Goal: Information Seeking & Learning: Find specific fact

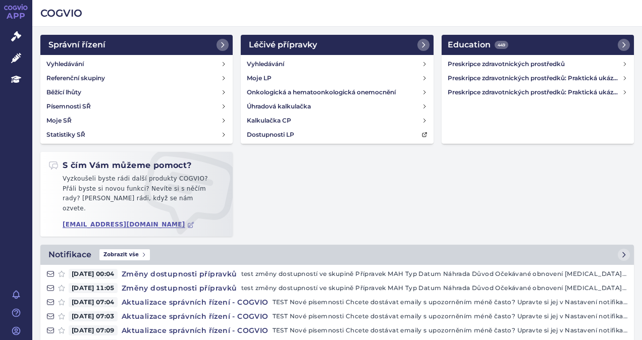
click at [534, 225] on div "Správní řízení Vyhledávání Referenční skupiny Běžící lhůty Písemnosti SŘ Moje S…" at bounding box center [337, 140] width 602 height 210
click at [16, 86] on link "Education" at bounding box center [16, 79] width 32 height 21
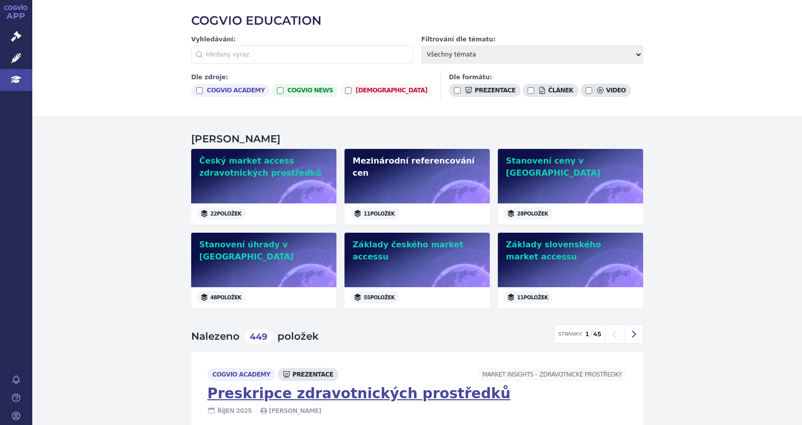
click at [472, 182] on div "Mezinárodní referencování cen" at bounding box center [417, 176] width 145 height 55
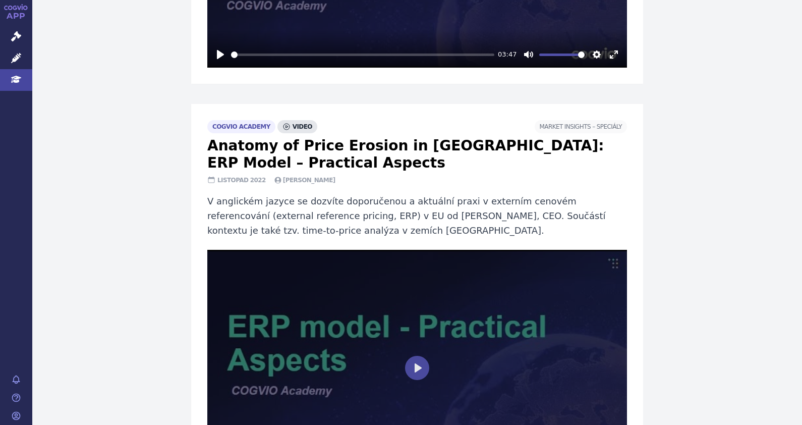
scroll to position [1072, 0]
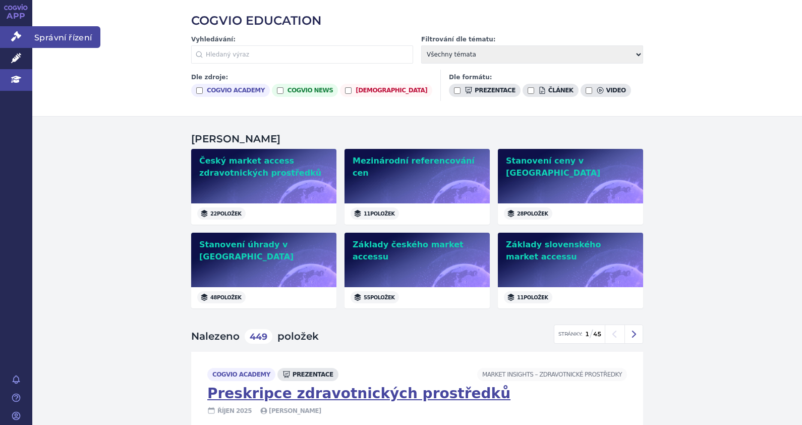
click at [10, 31] on link "Správní řízení" at bounding box center [16, 36] width 32 height 21
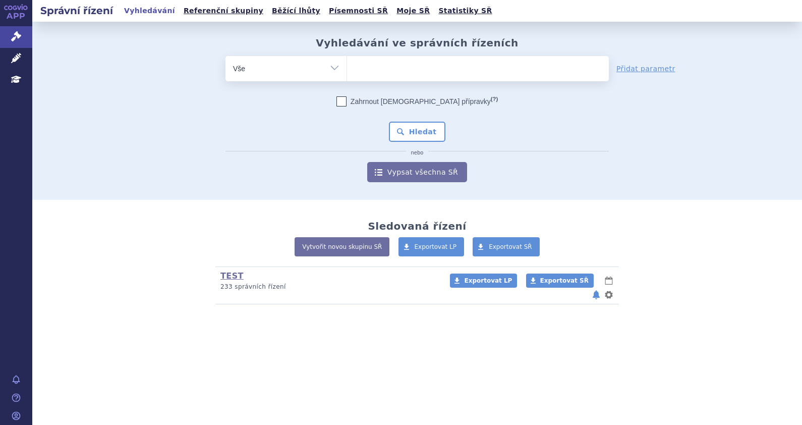
click at [401, 66] on ul at bounding box center [478, 66] width 262 height 21
click at [347, 66] on select at bounding box center [347, 68] width 1 height 25
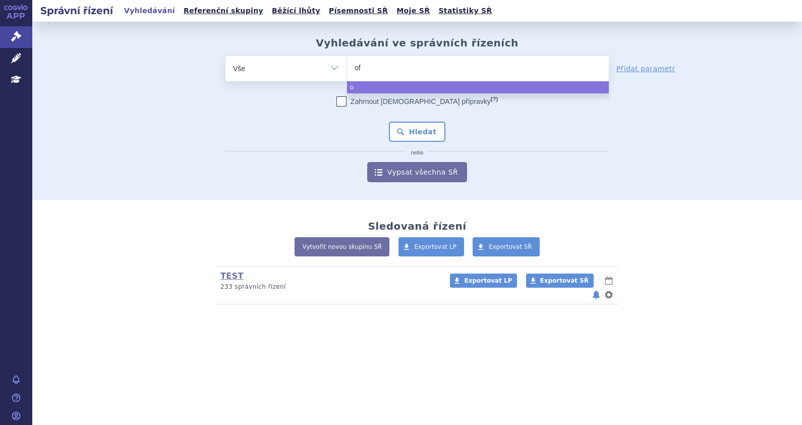
type input "ofe"
type input "ofev"
select select "ofev"
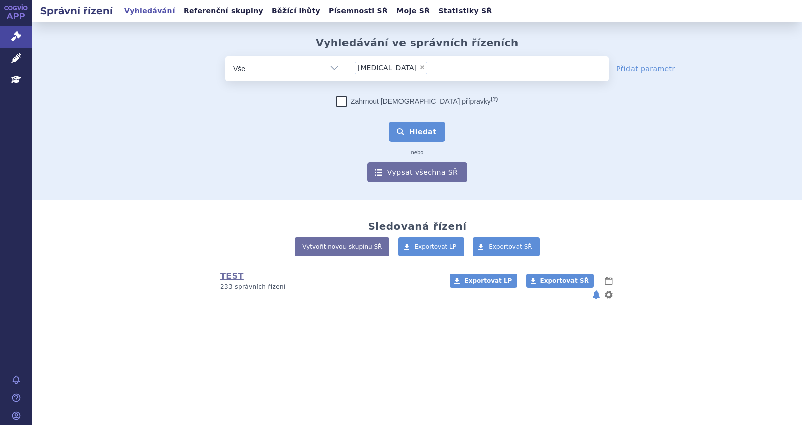
click at [422, 128] on button "Hledat" at bounding box center [417, 132] width 57 height 20
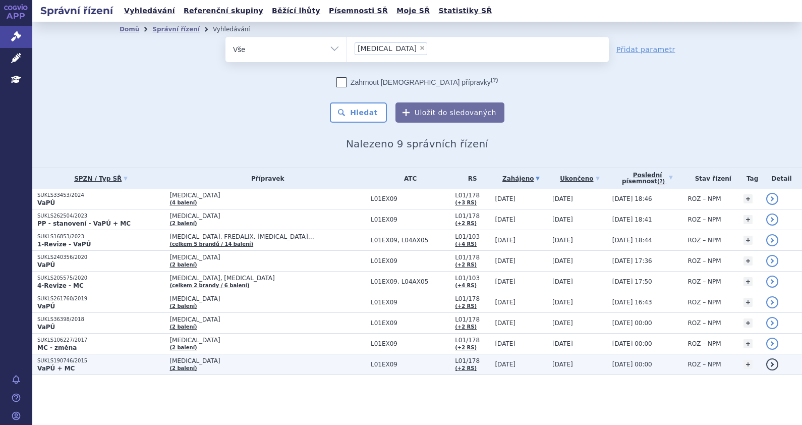
click at [103, 369] on p "VaPÚ + MC" at bounding box center [100, 368] width 127 height 8
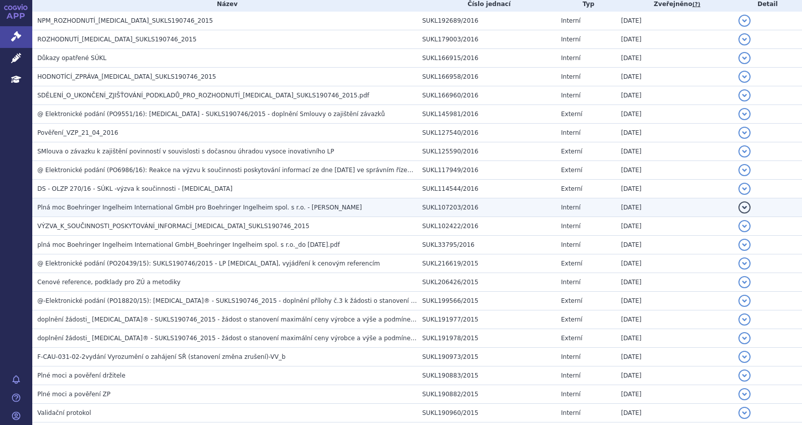
scroll to position [361, 0]
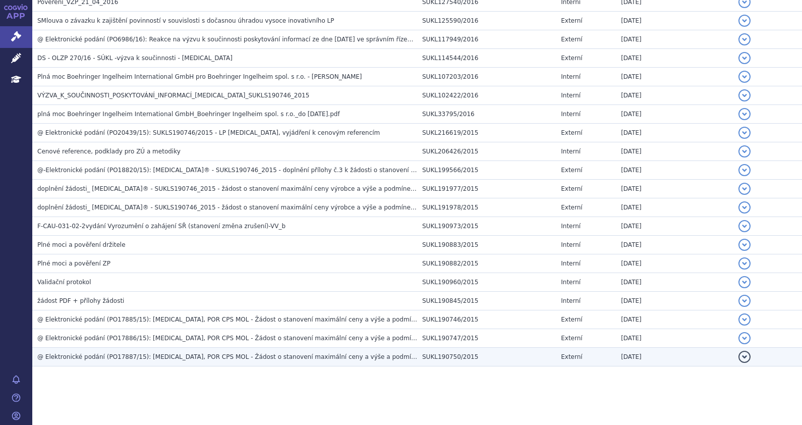
click at [166, 361] on td "@ Elektronické podání (PO17887/15): OFEV, POR CPS MOL - Žádost o stanovení maxi…" at bounding box center [224, 357] width 385 height 19
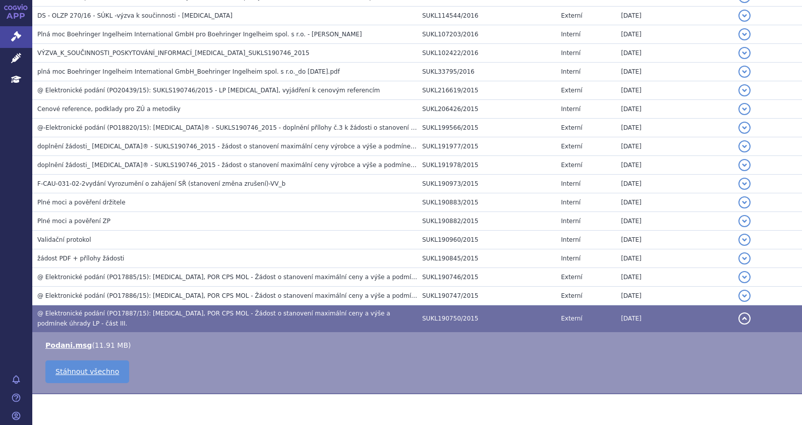
scroll to position [423, 0]
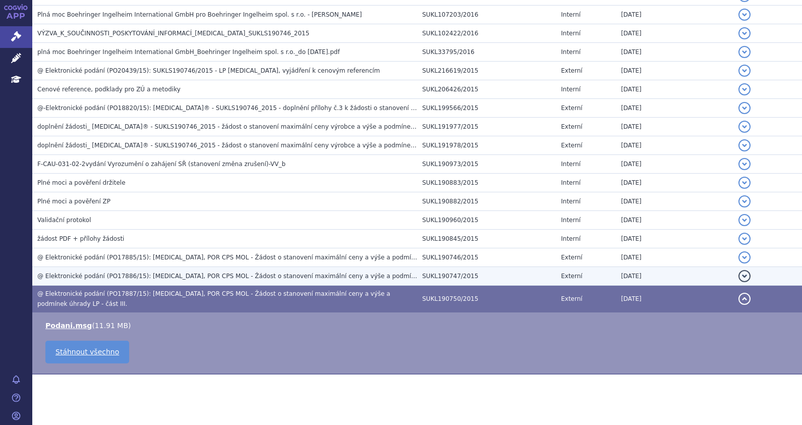
click at [216, 275] on span "@ Elektronické podání (PO17886/15): OFEV, POR CPS MOL - Žádost o stanovení maxi…" at bounding box center [257, 276] width 441 height 7
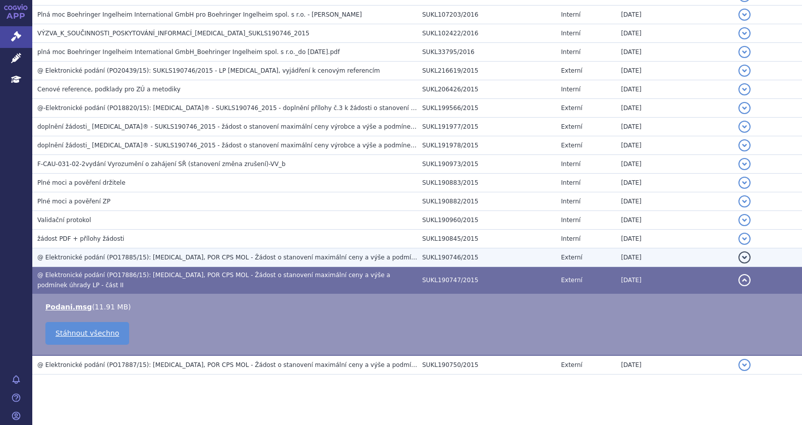
click at [216, 256] on span "@ Elektronické podání (PO17885/15): OFEV, POR CPS MOL - Žádost o stanovení maxi…" at bounding box center [258, 257] width 442 height 7
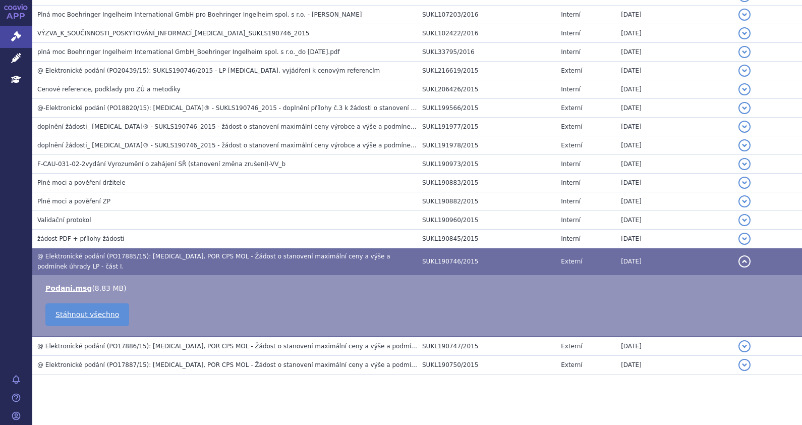
click at [226, 253] on span "@ Elektronické podání (PO17885/15): OFEV, POR CPS MOL - Žádost o stanovení maxi…" at bounding box center [213, 261] width 353 height 17
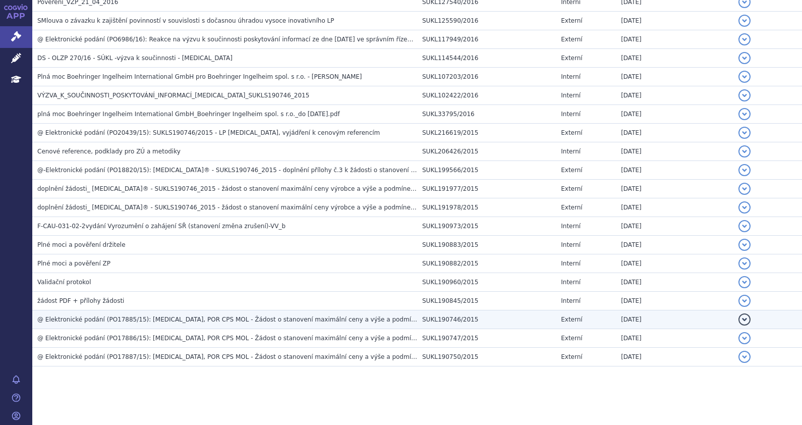
click at [262, 321] on span "@ Elektronické podání (PO17885/15): OFEV, POR CPS MOL - Žádost o stanovení maxi…" at bounding box center [258, 319] width 442 height 7
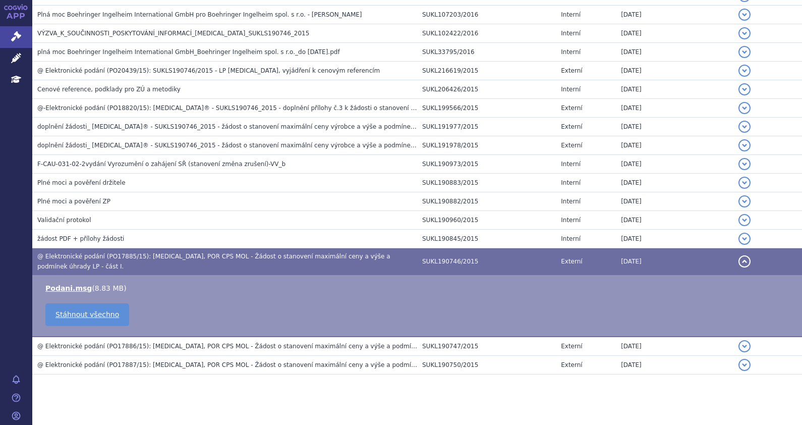
click at [255, 260] on h3 "@ Elektronické podání (PO17885/15): OFEV, POR CPS MOL - Žádost o stanovení maxi…" at bounding box center [227, 261] width 380 height 20
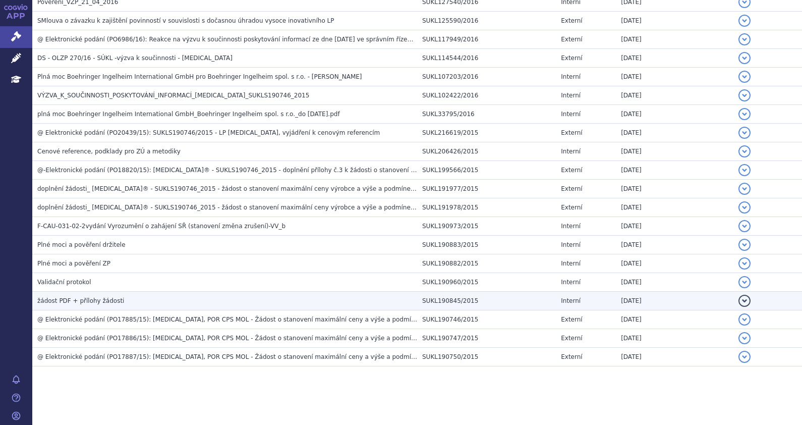
click at [141, 298] on h3 "žádost PDF + přílohy žádosti" at bounding box center [227, 301] width 380 height 10
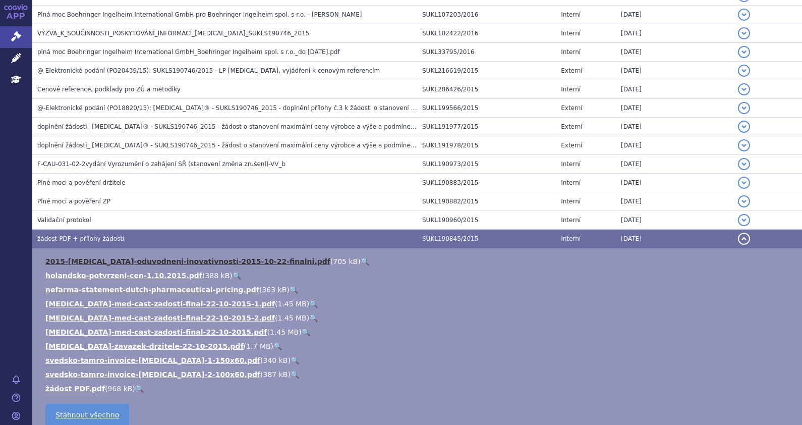
click at [145, 260] on link "2015-[MEDICAL_DATA]-oduvodneni-inovativnosti-2015-10-22-finalni.pdf" at bounding box center [187, 261] width 285 height 8
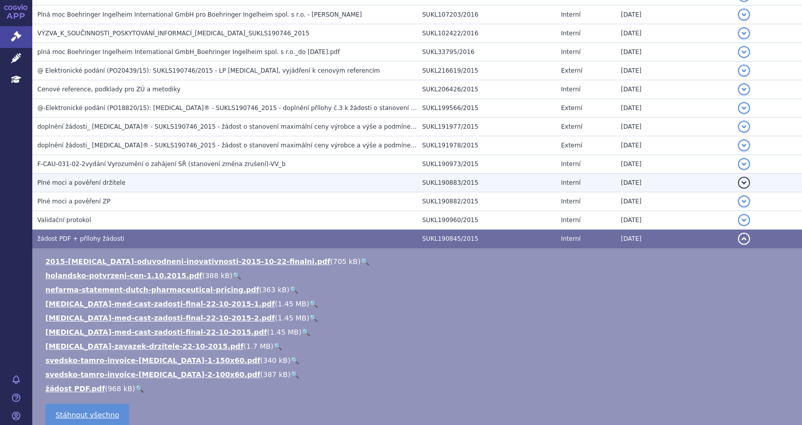
click at [148, 237] on h3 "žádost PDF + přílohy žádosti" at bounding box center [227, 239] width 380 height 10
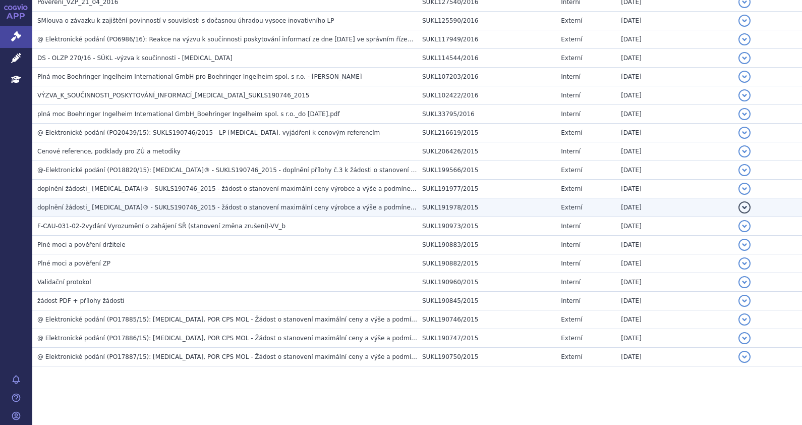
click at [155, 211] on h3 "doplnění žádosti_ [MEDICAL_DATA]® - SUKLS190746_2015 - žádost o stanovení maxim…" at bounding box center [227, 207] width 380 height 10
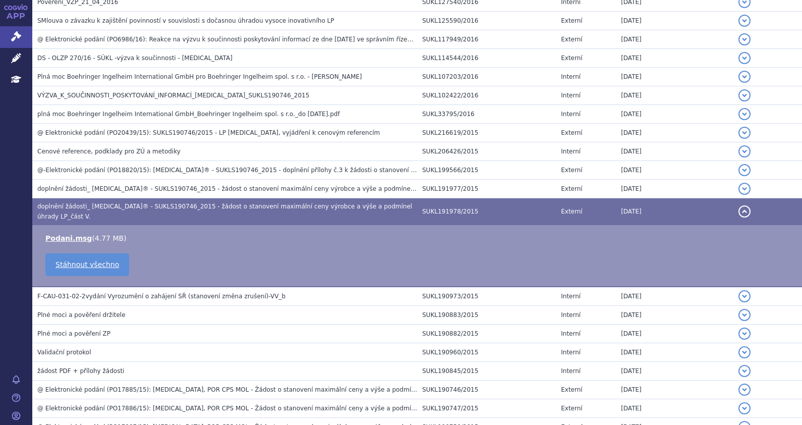
scroll to position [423, 0]
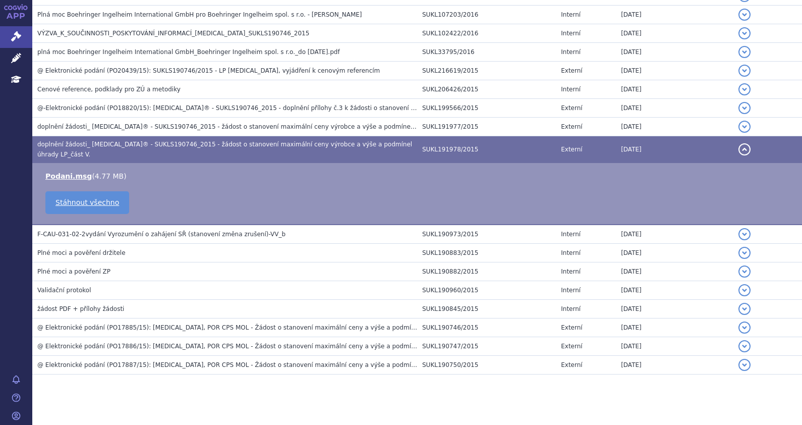
click at [174, 148] on span "doplnění žádosti_ [MEDICAL_DATA]® - SUKLS190746_2015 - žádost o stanovení maxim…" at bounding box center [224, 149] width 375 height 17
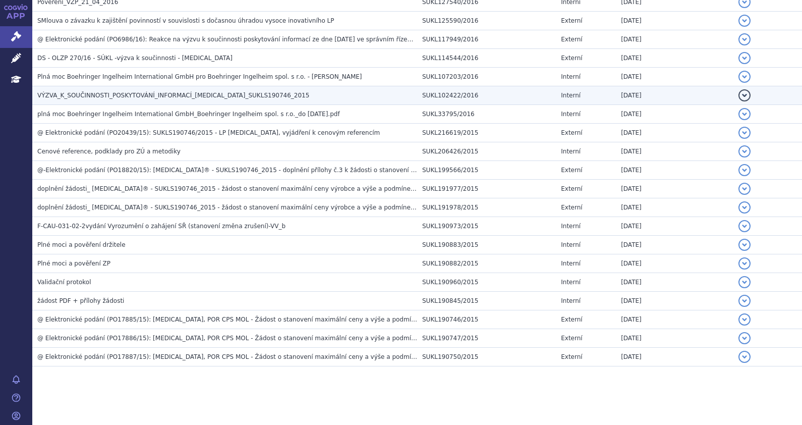
click at [181, 94] on span "VÝZVA_K_SOUČINNOSTI_POSKYTOVÁNÍ_INFORMACÍ_[MEDICAL_DATA]_SUKLS190746_2015" at bounding box center [173, 95] width 272 height 7
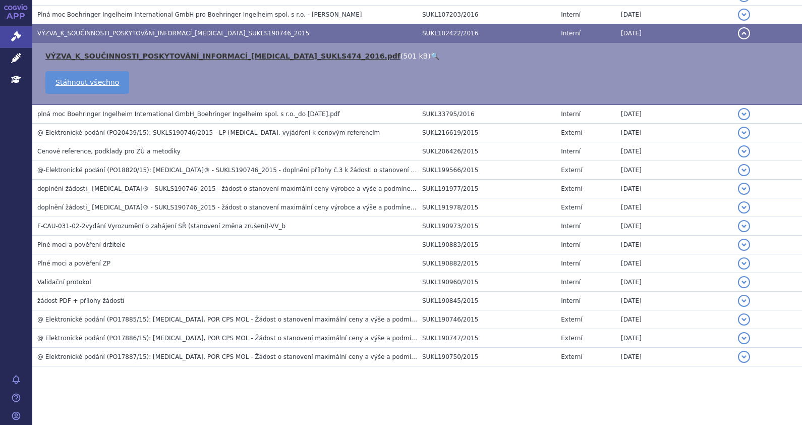
click at [159, 58] on link "VÝZVA_K_SOUČINNOSTI_POSKYTOVÁNÍ_INFORMACÍ_[MEDICAL_DATA]_SUKLS474_2016.pdf" at bounding box center [222, 56] width 355 height 8
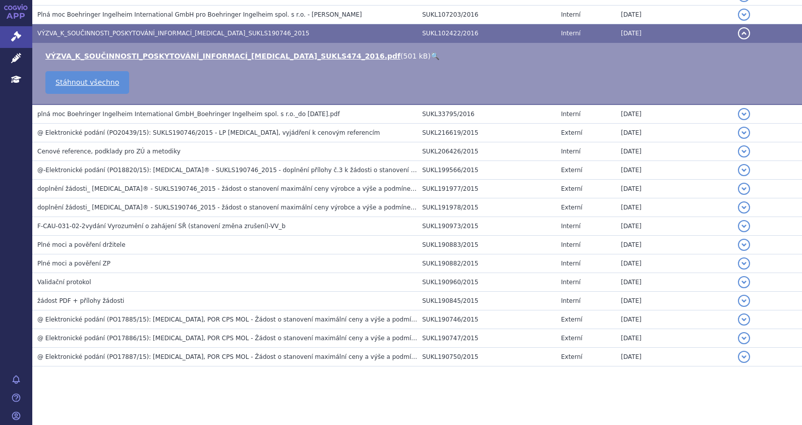
click at [366, 36] on h3 "VÝZVA_K_SOUČINNOSTI_POSKYTOVÁNÍ_INFORMACÍ_[MEDICAL_DATA]_SUKLS190746_2015" at bounding box center [227, 33] width 380 height 10
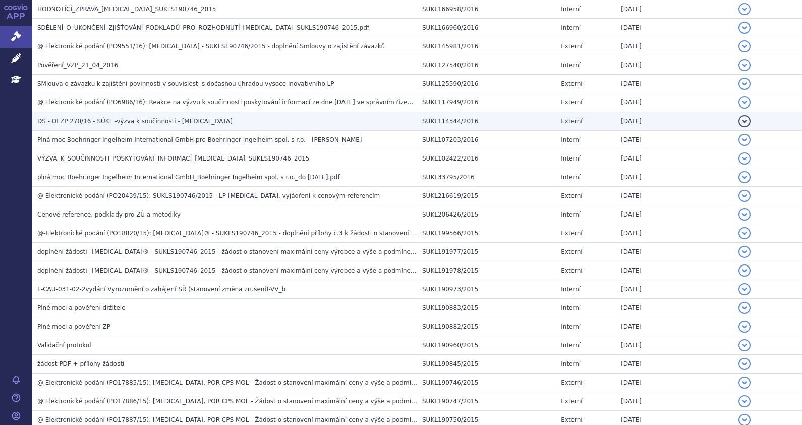
scroll to position [235, 0]
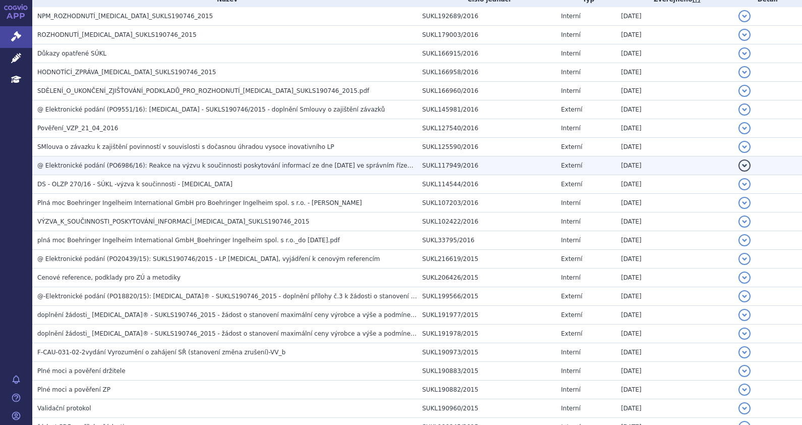
click at [142, 169] on span "@ Elektronické podání (PO6986/16): Reakce na výzvu k součinnosti poskytování in…" at bounding box center [428, 165] width 783 height 7
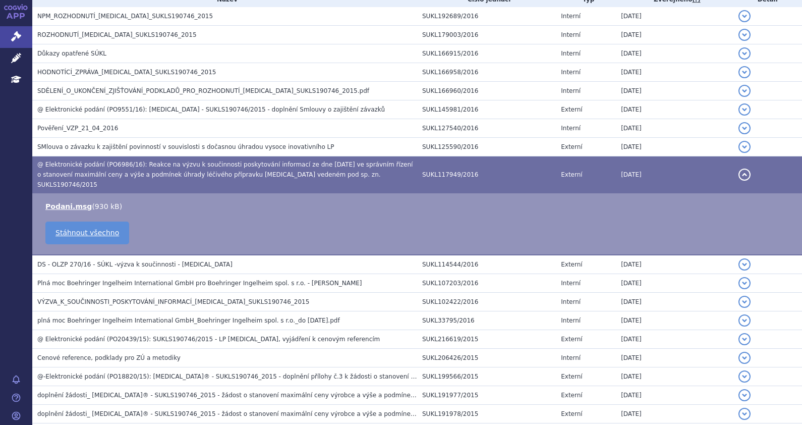
click at [142, 169] on span "@ Elektronické podání (PO6986/16): Reakce na výzvu k součinnosti poskytování in…" at bounding box center [224, 174] width 375 height 27
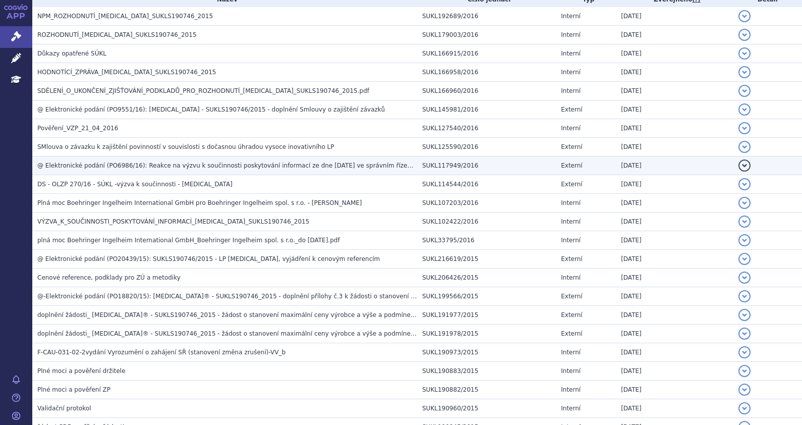
scroll to position [172, 0]
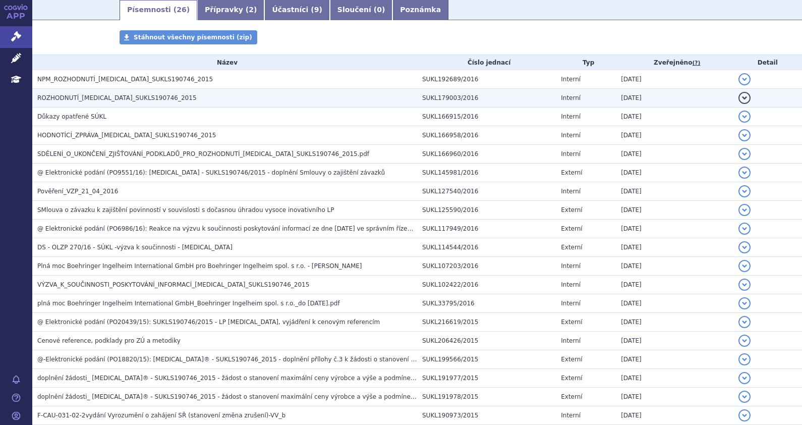
click at [183, 94] on h3 "ROZHODNUTÍ_[MEDICAL_DATA]_SUKLS190746_2015" at bounding box center [227, 98] width 380 height 10
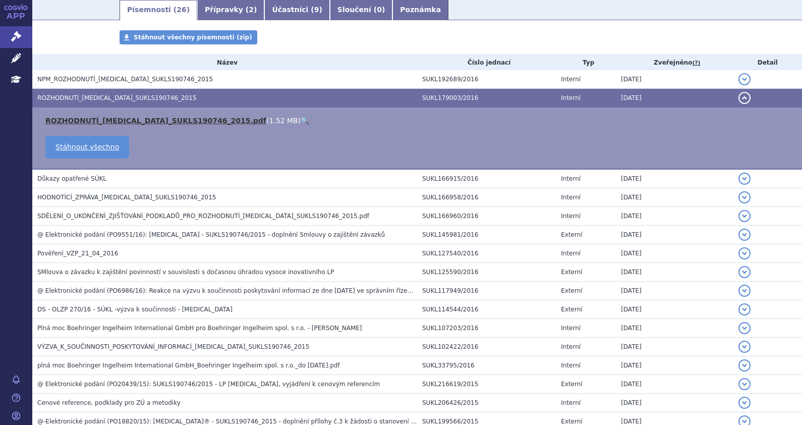
click at [152, 119] on link "ROZHODNUTÍ_[MEDICAL_DATA]_SUKLS190746_2015.pdf" at bounding box center [155, 121] width 221 height 8
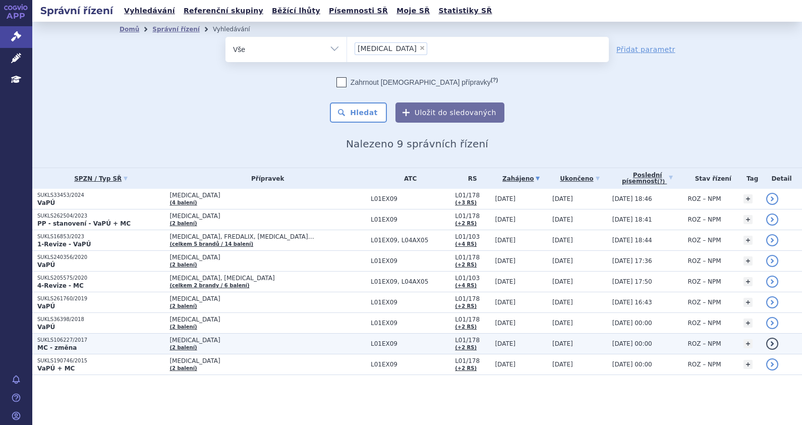
click at [118, 341] on p "SUKLS106227/2017" at bounding box center [100, 340] width 127 height 7
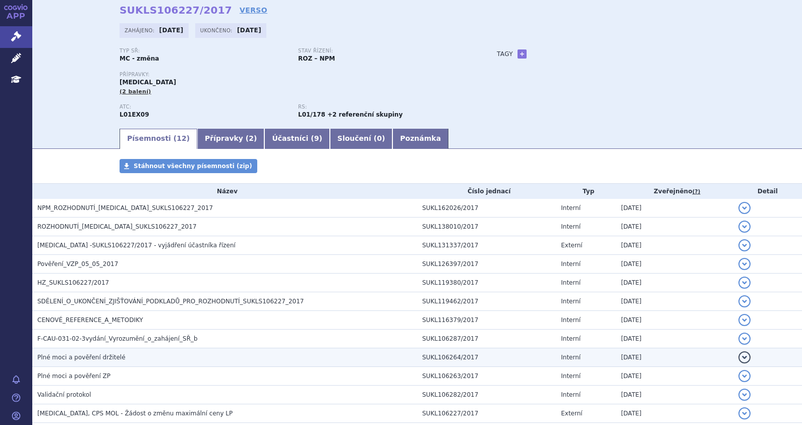
scroll to position [63, 0]
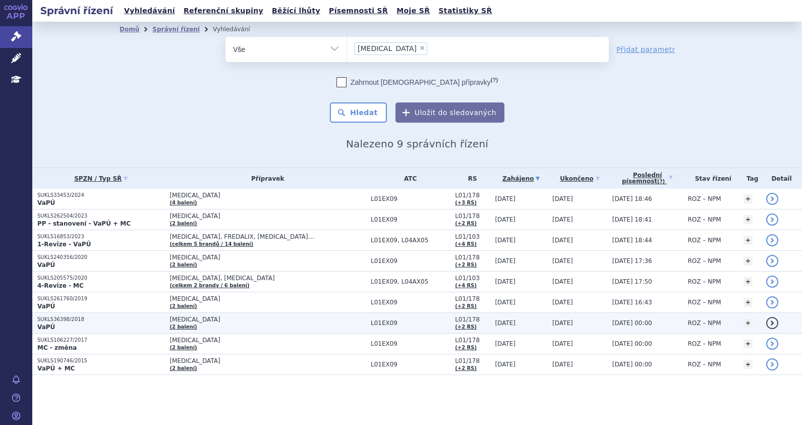
click at [97, 318] on p "SUKLS36398/2018" at bounding box center [100, 319] width 127 height 7
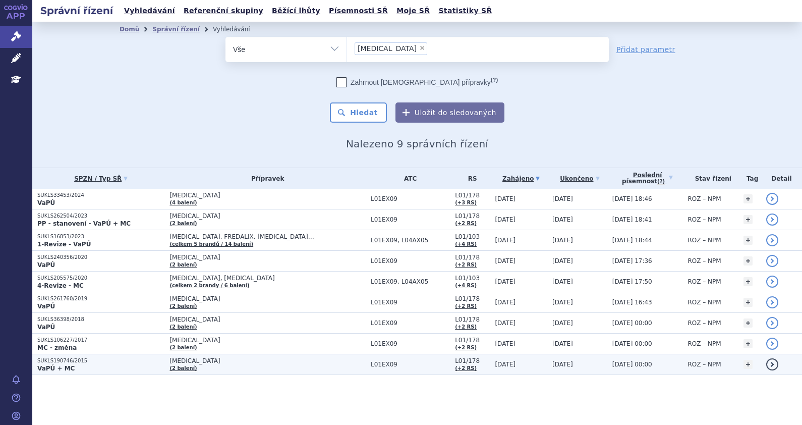
click at [121, 364] on p "VaPÚ + MC" at bounding box center [100, 368] width 127 height 8
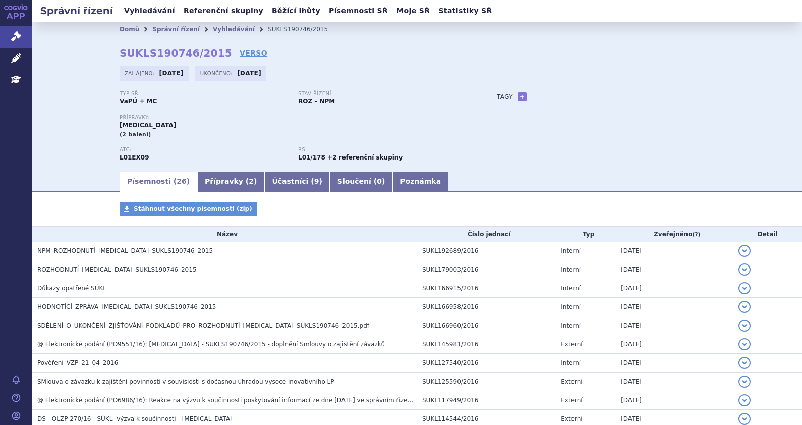
scroll to position [252, 0]
